Goal: Task Accomplishment & Management: Use online tool/utility

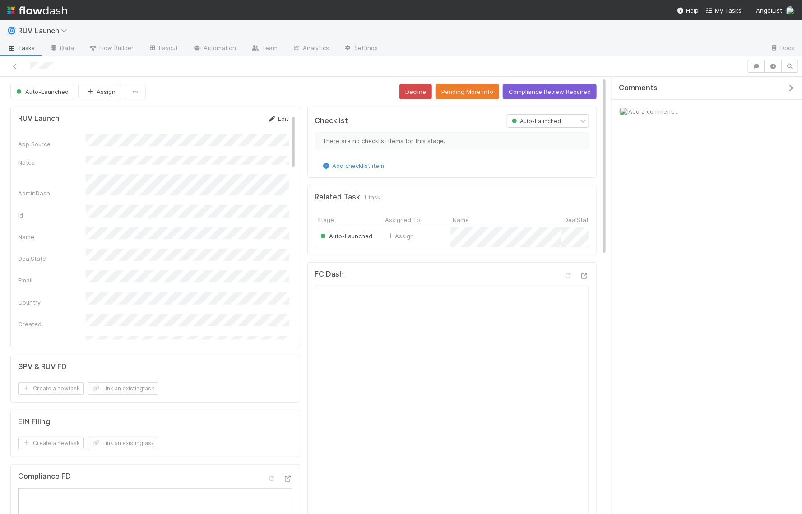
click at [282, 117] on link "Edit" at bounding box center [278, 118] width 21 height 7
click at [237, 124] on button "Save" at bounding box center [241, 121] width 26 height 15
click at [67, 89] on span "Auto-Launched" at bounding box center [41, 91] width 54 height 7
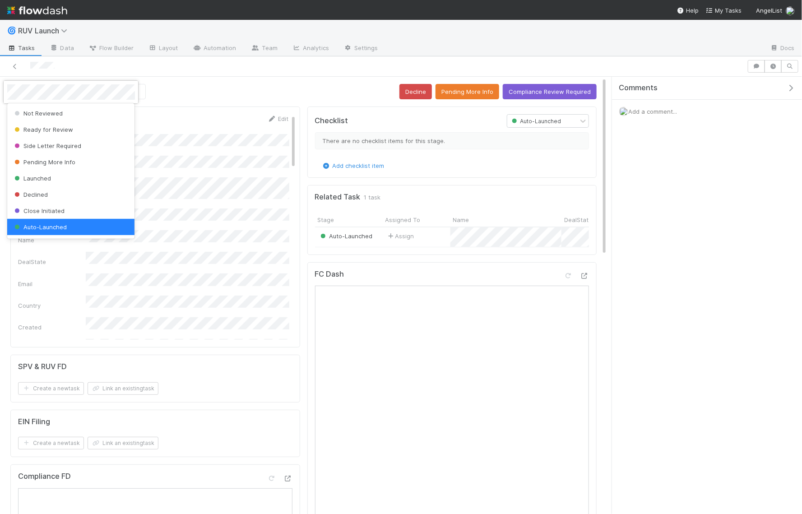
scroll to position [1, 0]
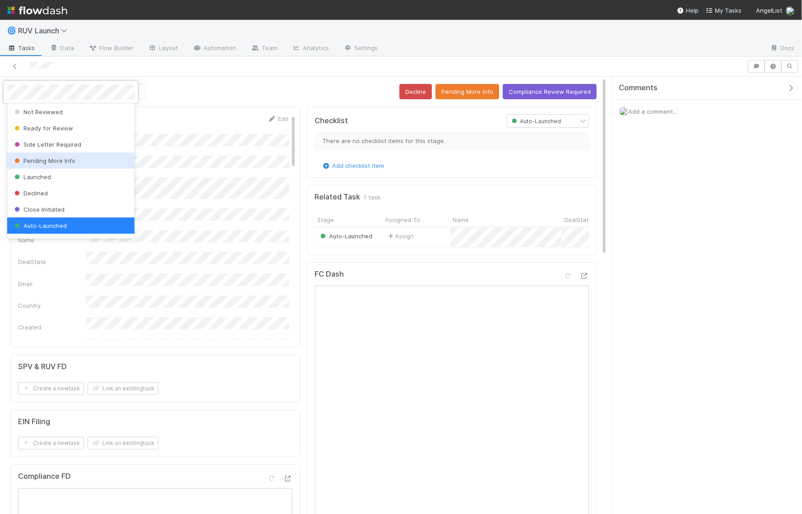
click at [54, 155] on div "Pending More Info" at bounding box center [71, 161] width 128 height 16
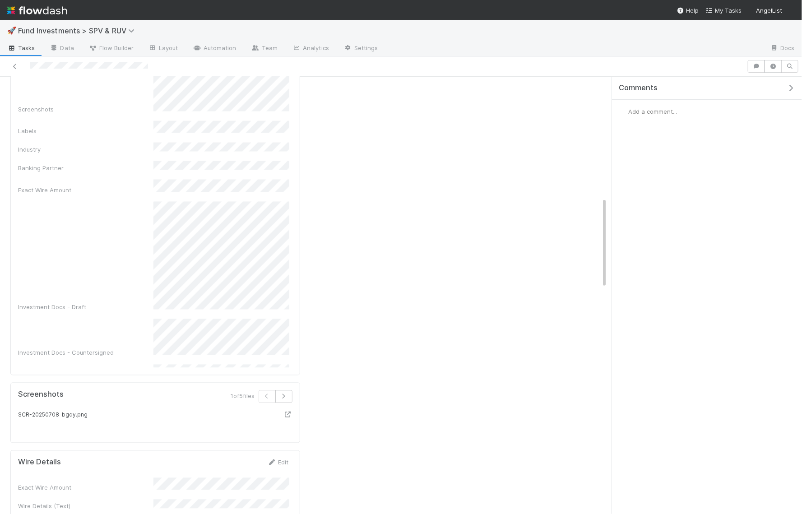
scroll to position [635, 0]
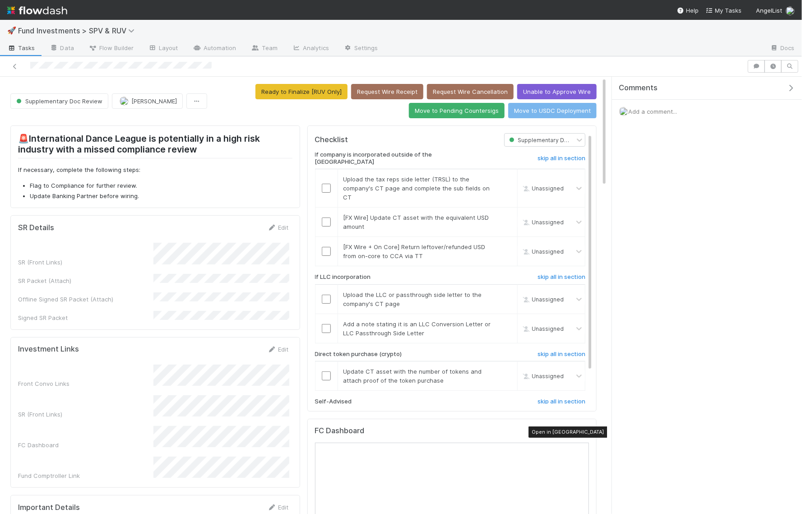
click at [584, 430] on icon at bounding box center [584, 433] width 9 height 6
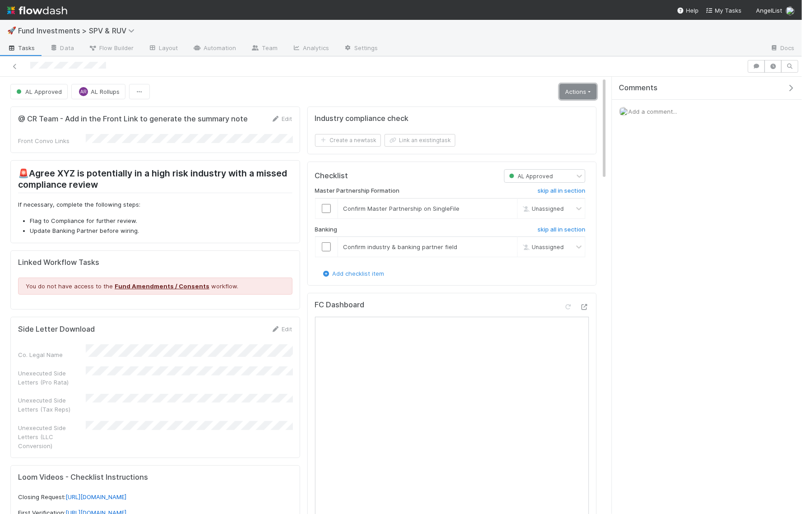
click at [591, 89] on link "Actions" at bounding box center [578, 91] width 37 height 15
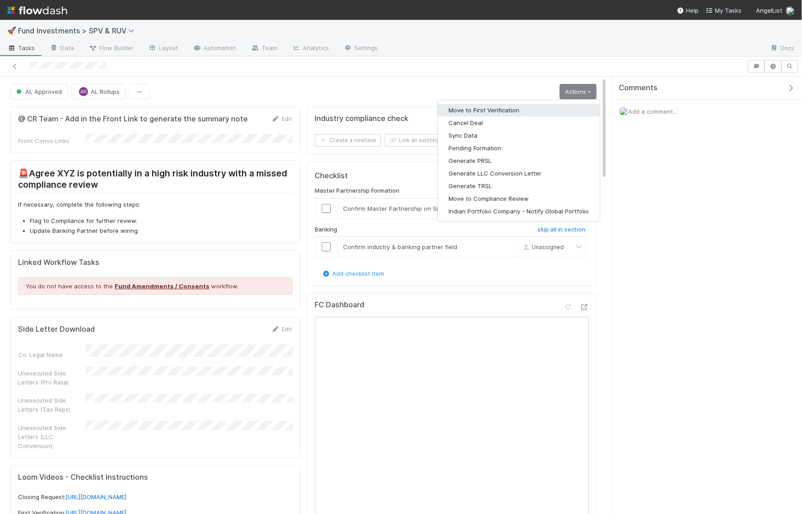
click at [510, 104] on button "Move to First Verification" at bounding box center [519, 110] width 162 height 13
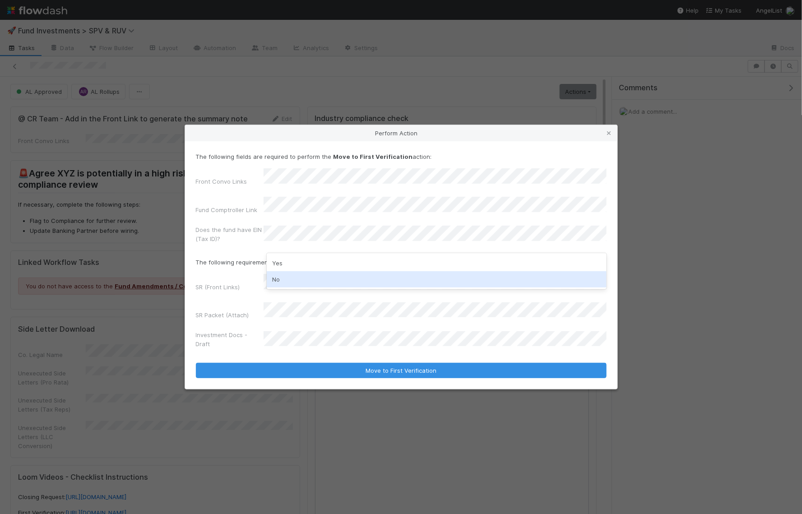
click at [295, 278] on div "No" at bounding box center [437, 279] width 340 height 16
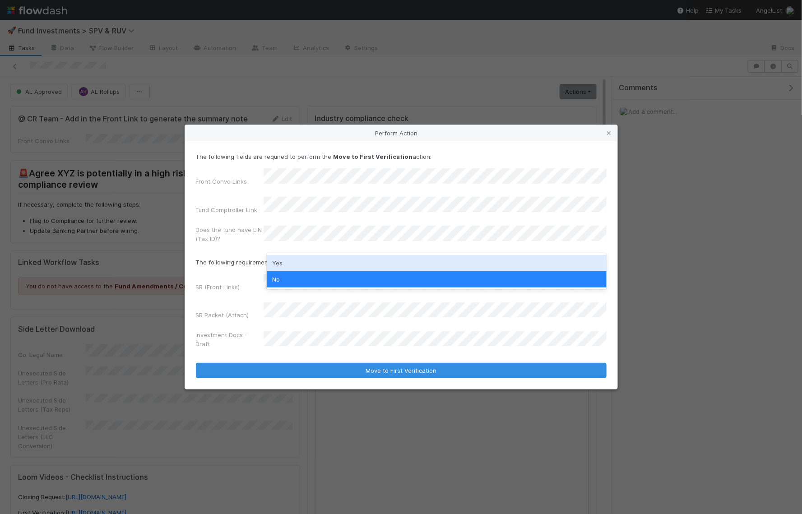
click at [292, 261] on div "Yes" at bounding box center [437, 263] width 340 height 16
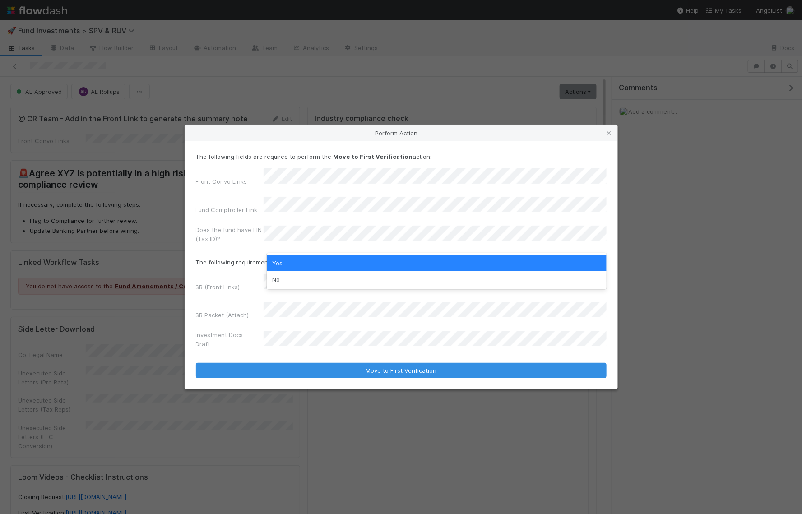
click at [350, 260] on div "Yes" at bounding box center [437, 263] width 340 height 16
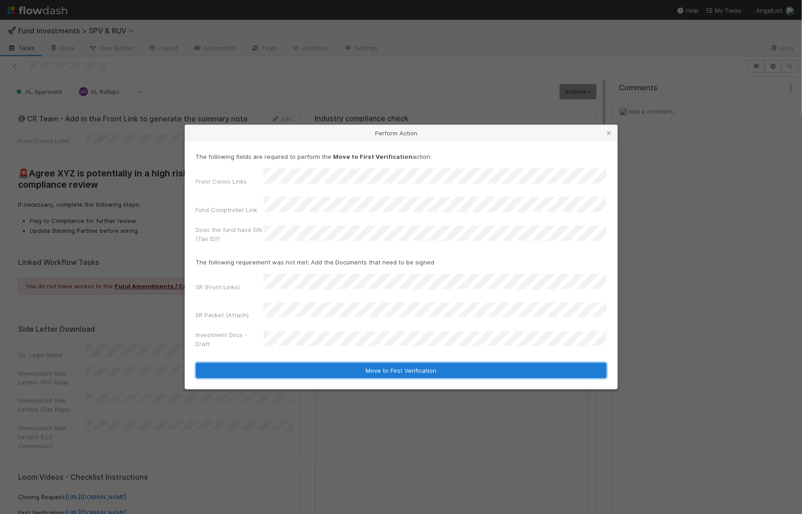
click at [424, 363] on button "Move to First Verification" at bounding box center [401, 370] width 411 height 15
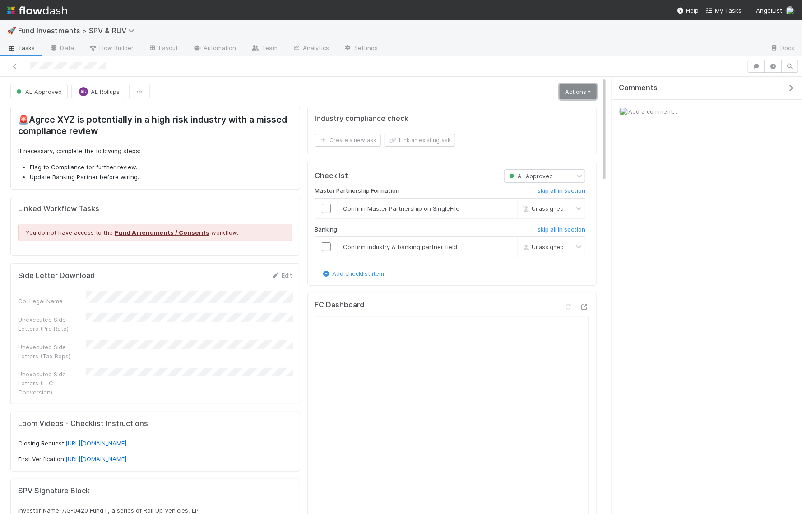
click at [585, 92] on link "Actions" at bounding box center [578, 91] width 37 height 15
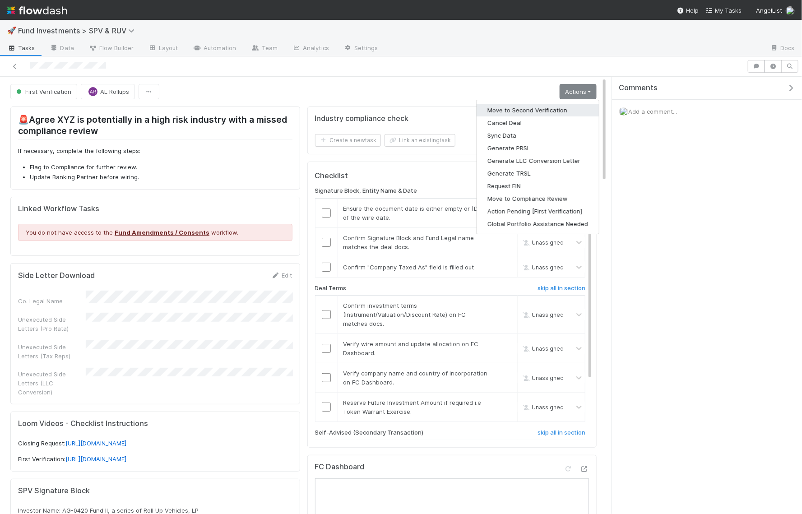
click at [548, 105] on button "Move to Second Verification" at bounding box center [538, 110] width 122 height 13
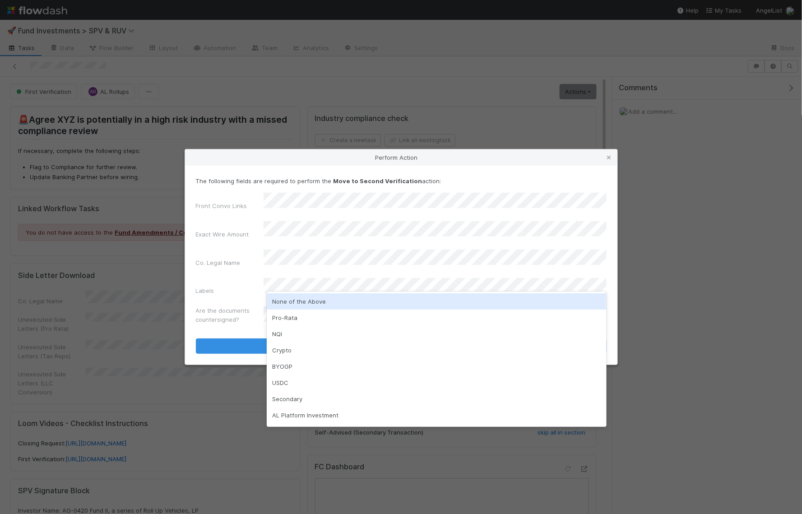
click at [301, 298] on div "None of the Above" at bounding box center [437, 301] width 340 height 16
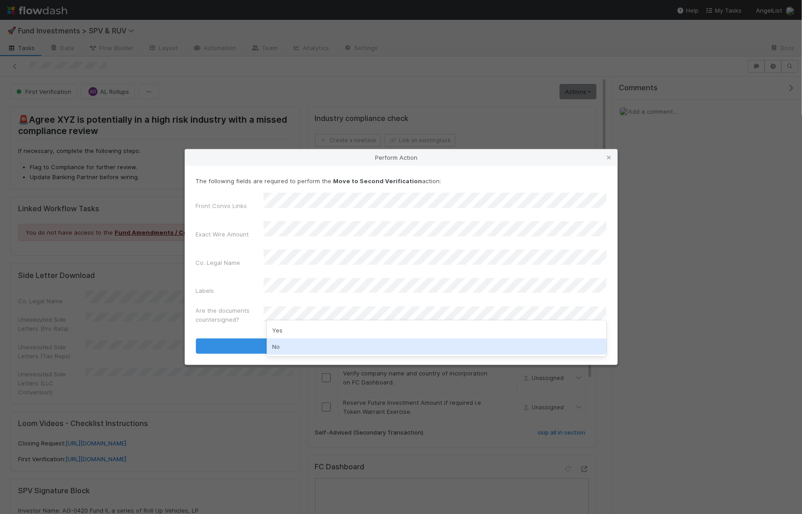
click at [294, 343] on div "No" at bounding box center [437, 347] width 340 height 16
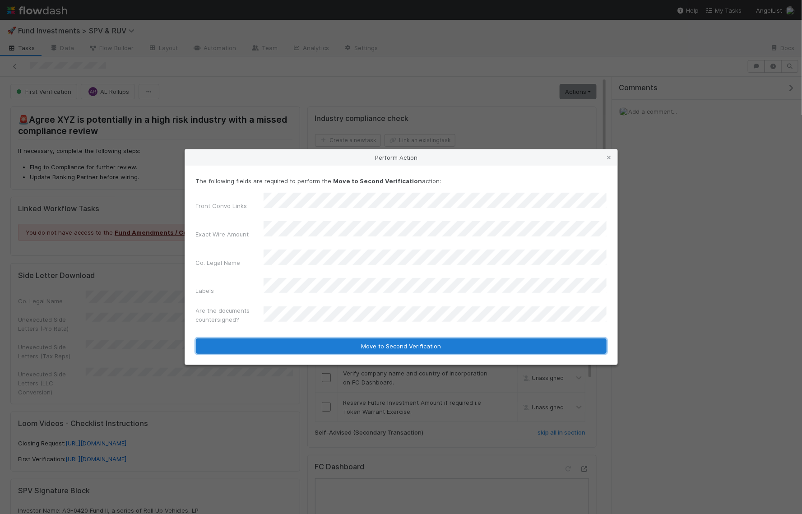
click at [325, 339] on button "Move to Second Verification" at bounding box center [401, 346] width 411 height 15
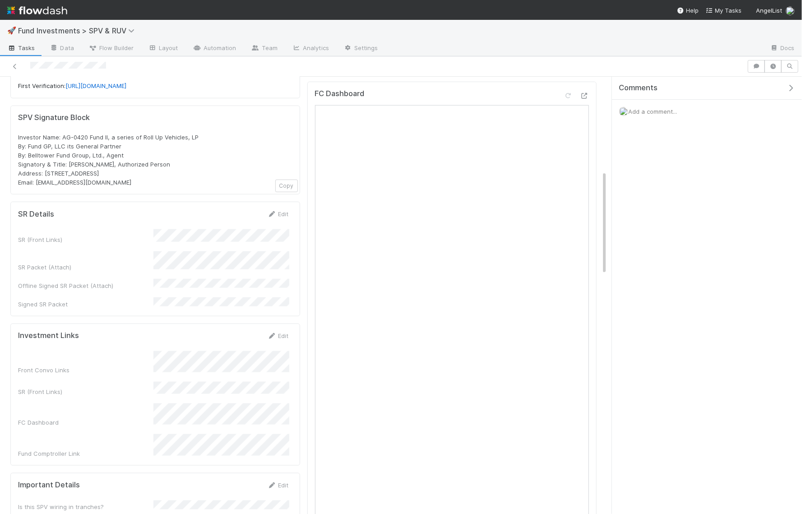
scroll to position [394, 0]
